Goal: Find specific page/section: Find specific page/section

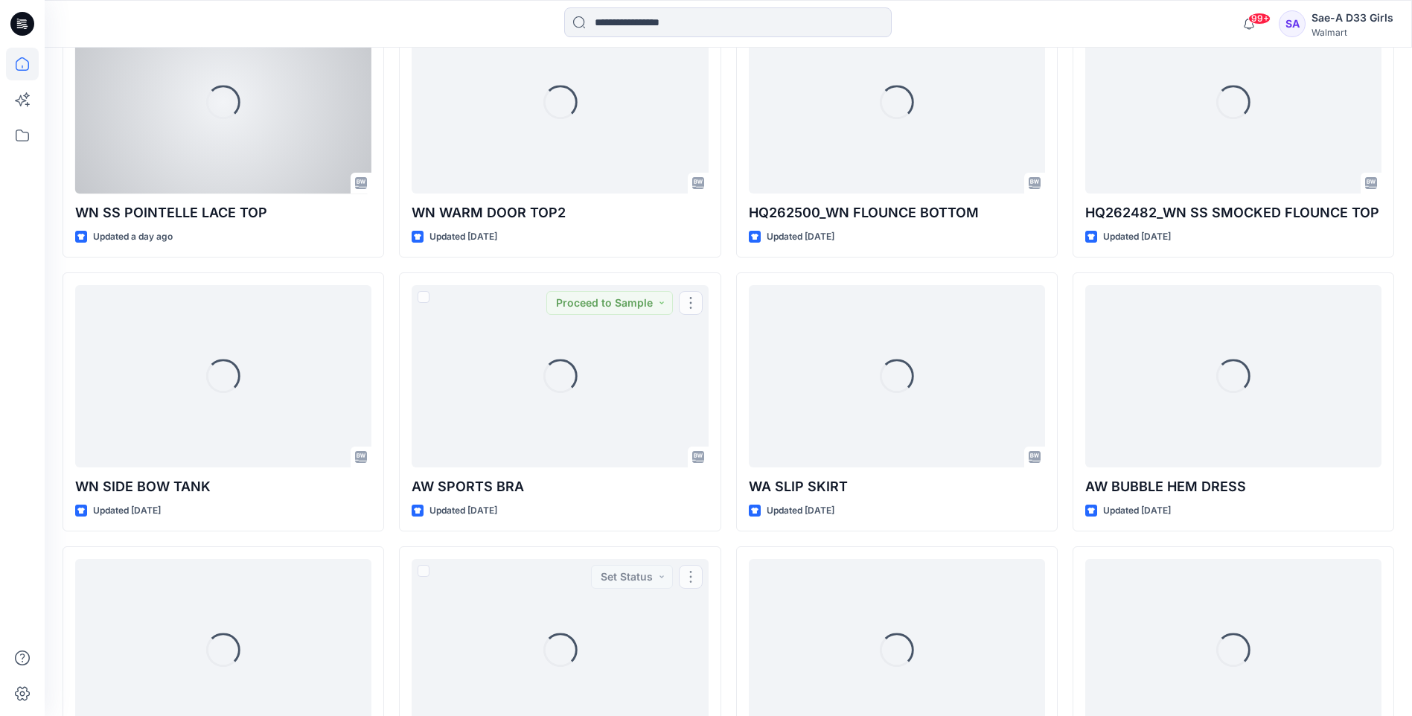
scroll to position [610, 0]
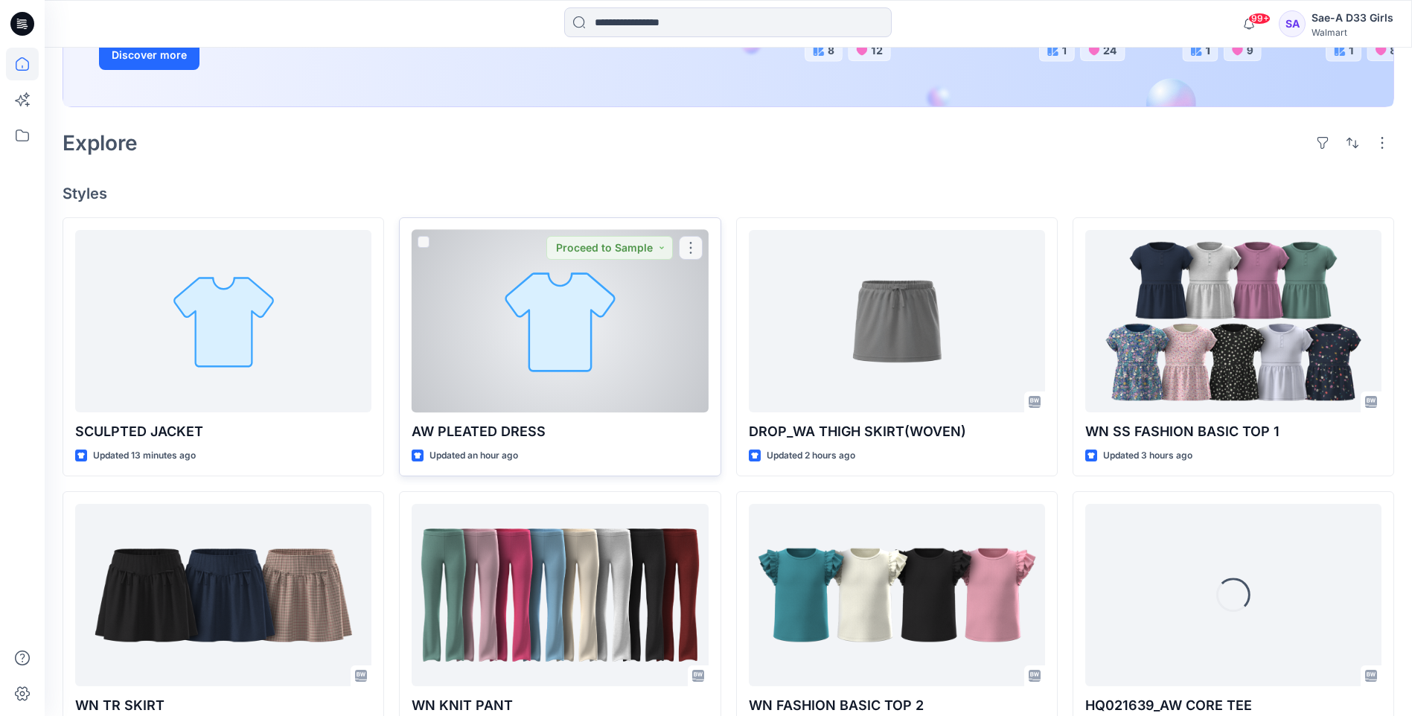
scroll to position [298, 0]
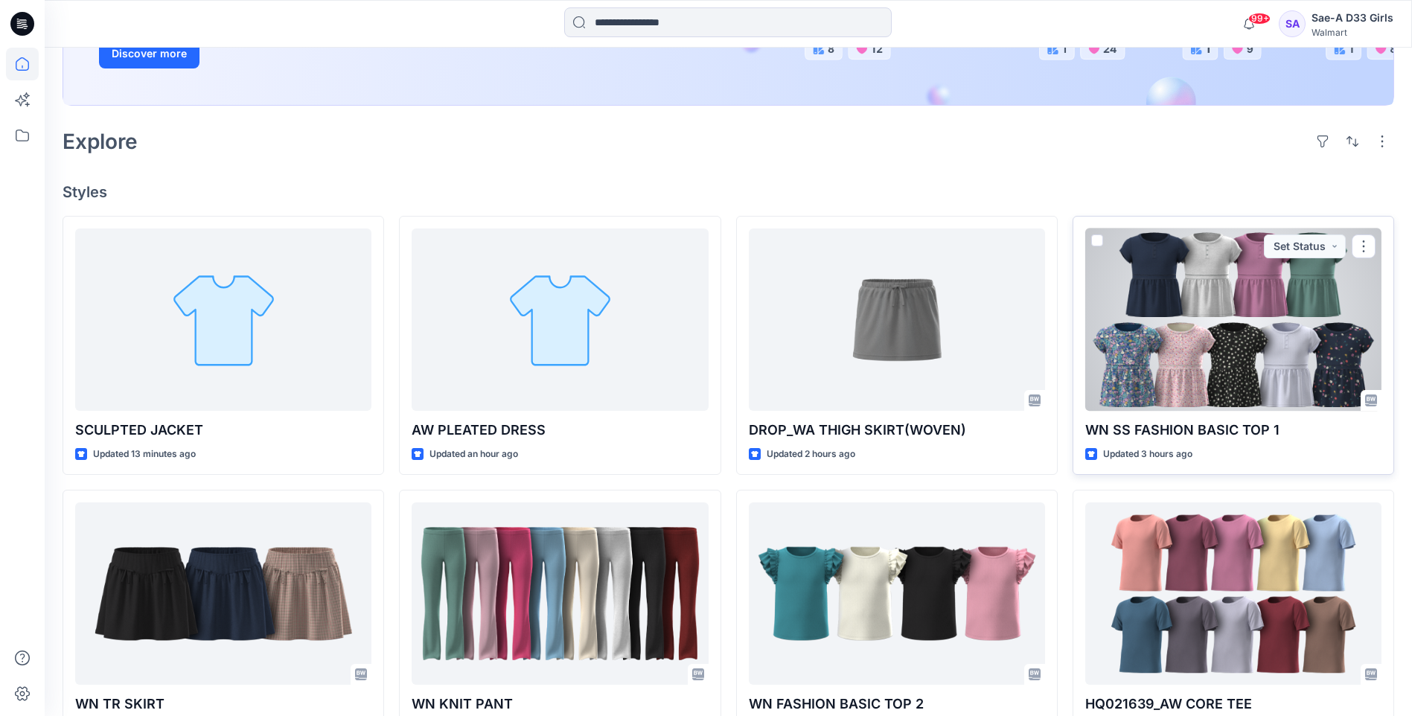
click at [1171, 348] on div at bounding box center [1233, 320] width 296 height 182
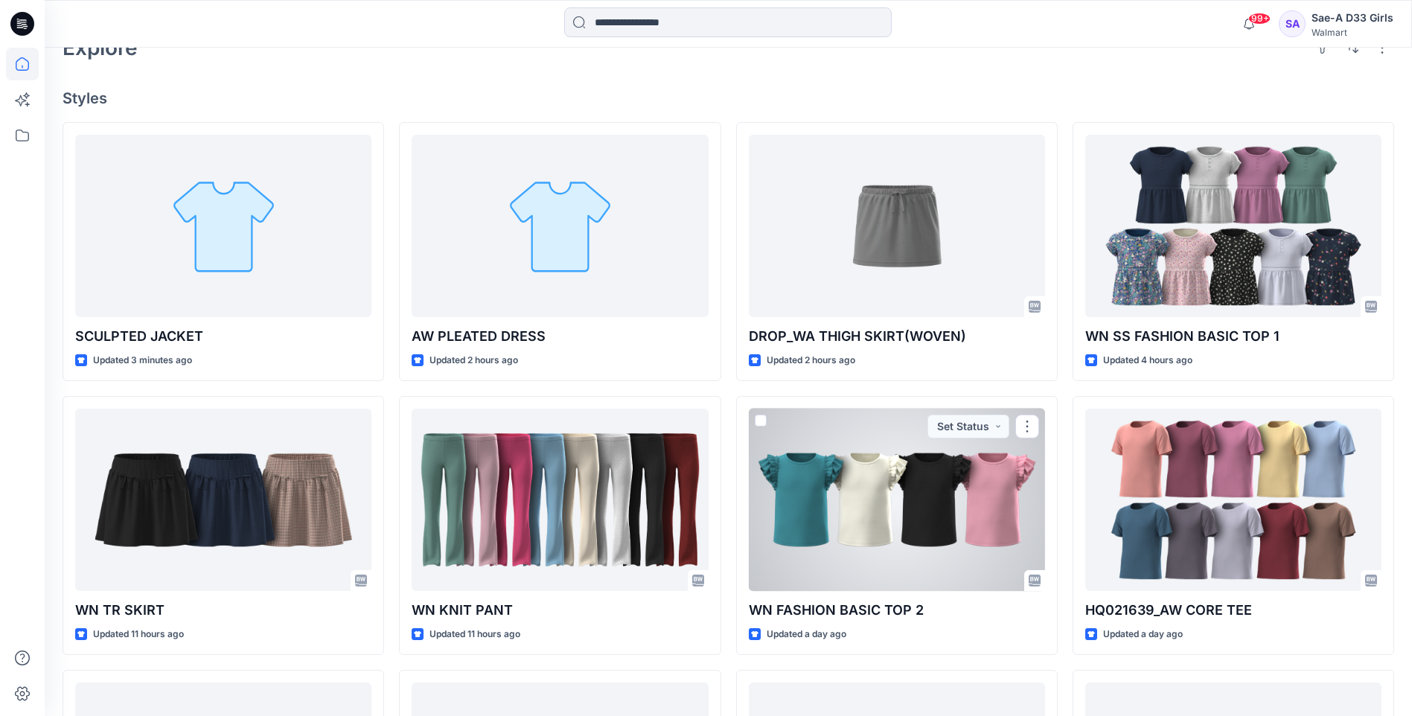
scroll to position [319, 0]
